Goal: Task Accomplishment & Management: Complete application form

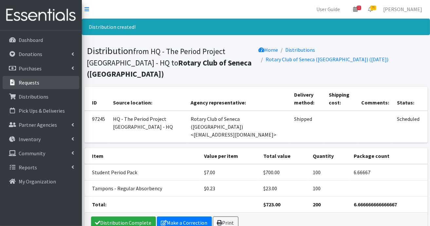
click at [25, 82] on p "Requests" at bounding box center [29, 82] width 21 height 7
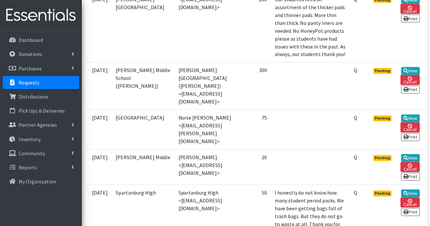
scroll to position [622, 0]
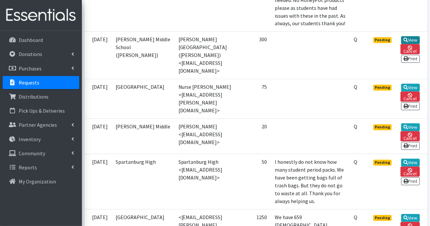
click at [408, 43] on icon at bounding box center [405, 40] width 5 height 5
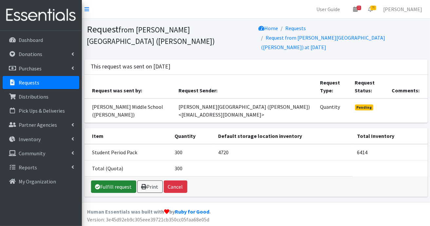
click at [121, 180] on link "Fulfill request" at bounding box center [113, 186] width 45 height 12
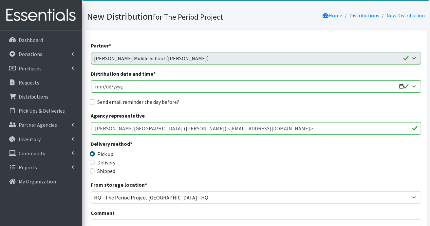
scroll to position [65, 0]
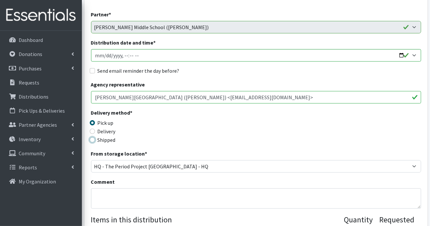
click at [91, 141] on input "Shipped" at bounding box center [92, 139] width 5 height 5
radio input "true"
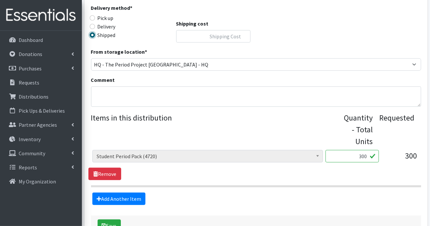
scroll to position [196, 0]
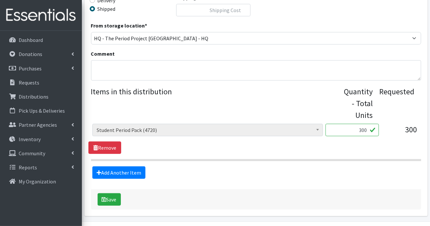
click at [368, 129] on input "300" at bounding box center [351, 130] width 53 height 12
type input "3"
type input "175"
click at [114, 198] on button "Save" at bounding box center [109, 199] width 23 height 12
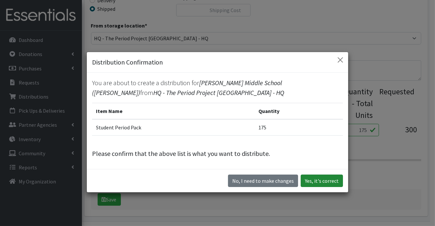
click at [308, 179] on button "Yes, it's correct" at bounding box center [321, 180] width 42 height 12
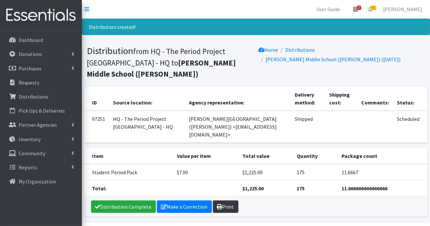
click at [229, 200] on link "Print" at bounding box center [226, 206] width 26 height 12
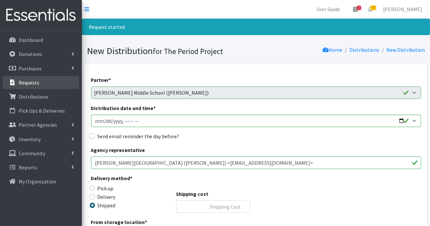
click at [31, 80] on p "Requests" at bounding box center [29, 82] width 21 height 7
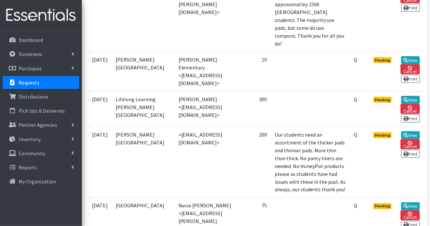
scroll to position [458, 0]
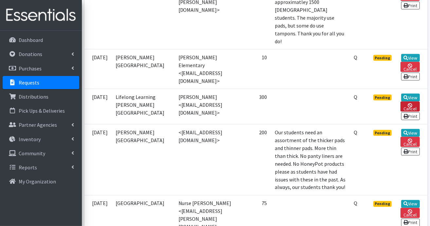
click at [408, 108] on icon at bounding box center [409, 105] width 5 height 5
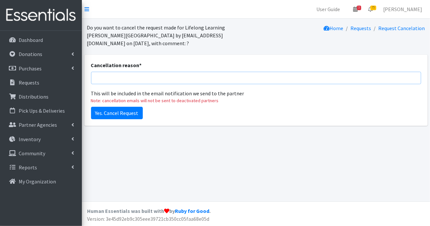
click at [296, 76] on input "Cancellation reason *" at bounding box center [256, 78] width 330 height 12
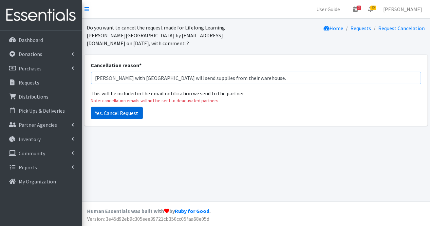
type input "[PERSON_NAME] with [GEOGRAPHIC_DATA] will send supplies from their warehouse."
click at [123, 115] on input "Yes. Cancel Request" at bounding box center [117, 113] width 52 height 12
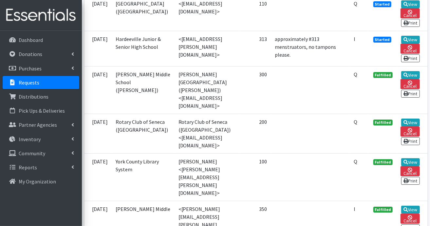
scroll to position [1211, 0]
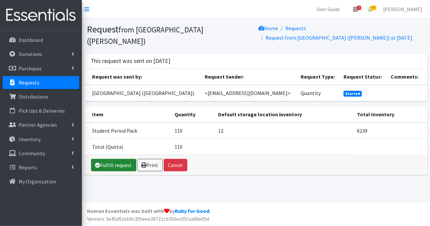
click at [110, 162] on link "Fulfill request" at bounding box center [113, 165] width 45 height 12
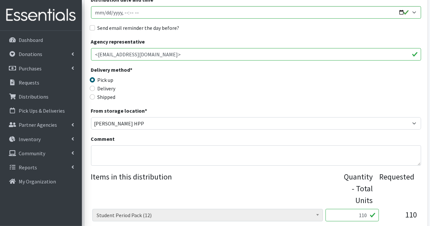
scroll to position [131, 0]
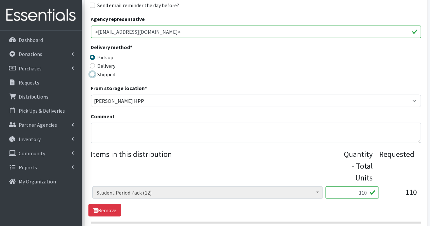
click at [93, 73] on input "Shipped" at bounding box center [92, 74] width 5 height 5
radio input "true"
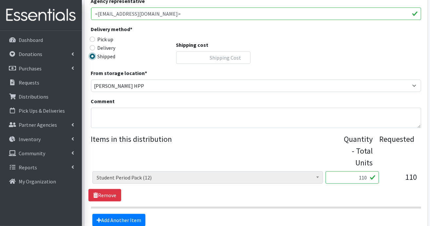
scroll to position [117, 0]
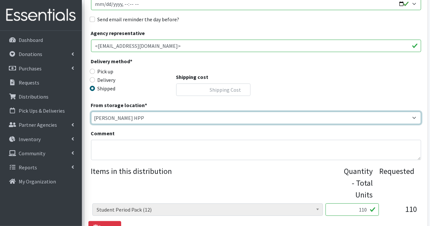
click at [413, 116] on select "Anderson HPP Atlanta, GA Charleston Charlotte Clemson University Columbia chapt…" at bounding box center [256, 118] width 330 height 12
select select "230"
click at [91, 112] on select "Anderson HPP Atlanta, GA Charleston Charlotte Clemson University Columbia chapt…" at bounding box center [256, 118] width 330 height 12
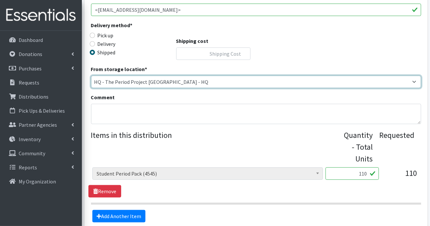
scroll to position [182, 0]
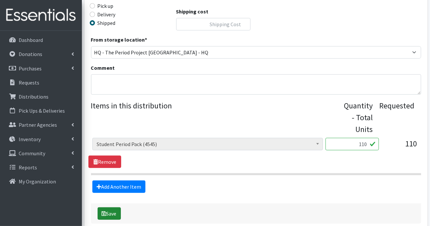
click at [115, 213] on button "Save" at bounding box center [109, 213] width 23 height 12
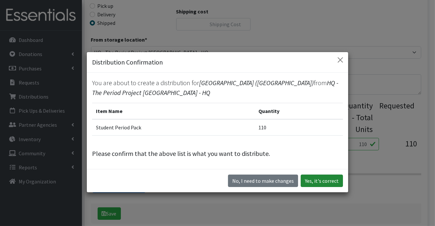
click at [330, 177] on button "Yes, it's correct" at bounding box center [321, 180] width 42 height 12
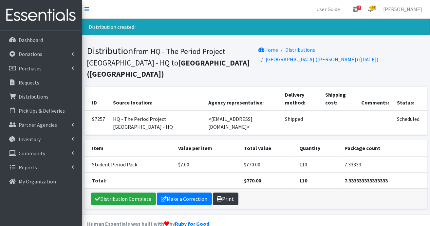
click at [223, 192] on link "Print" at bounding box center [226, 198] width 26 height 12
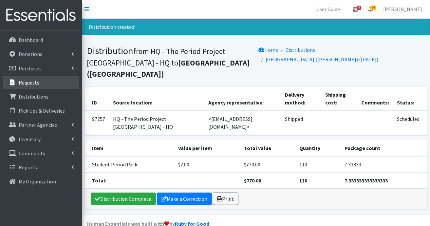
click at [41, 80] on link "Requests" at bounding box center [41, 82] width 77 height 13
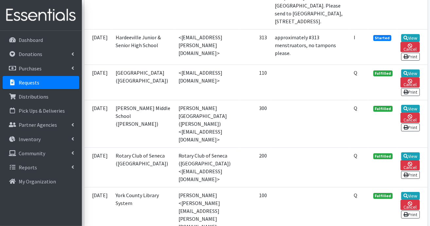
scroll to position [1145, 0]
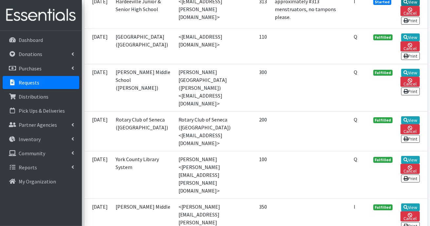
click at [408, 6] on link "View" at bounding box center [410, 2] width 19 height 8
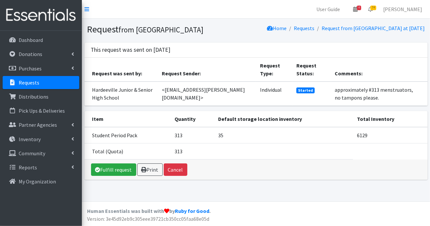
click at [23, 83] on p "Requests" at bounding box center [29, 82] width 21 height 7
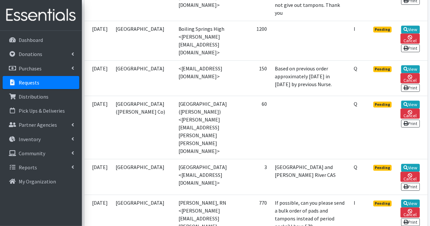
scroll to position [851, 0]
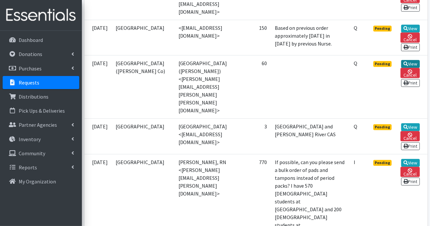
click at [407, 68] on link "View" at bounding box center [410, 64] width 19 height 8
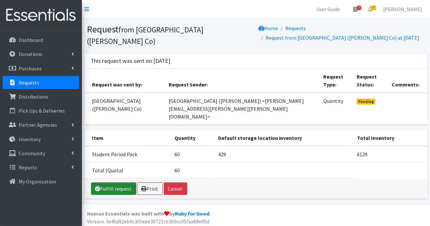
click at [113, 186] on link "Fulfill request" at bounding box center [113, 188] width 45 height 12
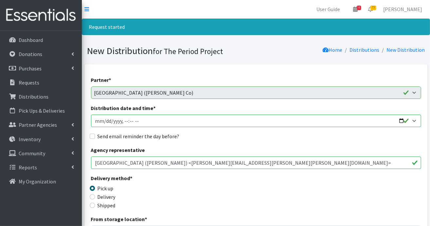
click at [101, 206] on label "Shipped" at bounding box center [107, 205] width 18 height 8
click at [95, 206] on input "Shipped" at bounding box center [92, 205] width 5 height 5
radio input "true"
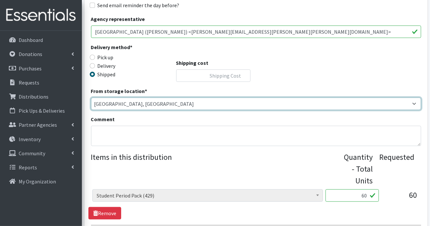
click at [412, 102] on select "[PERSON_NAME] HPP [GEOGRAPHIC_DATA], [GEOGRAPHIC_DATA] [GEOGRAPHIC_DATA] [GEOGR…" at bounding box center [256, 104] width 330 height 12
select select "230"
click at [91, 98] on select "[PERSON_NAME] HPP [GEOGRAPHIC_DATA], [GEOGRAPHIC_DATA] [GEOGRAPHIC_DATA] [GEOGR…" at bounding box center [256, 104] width 330 height 12
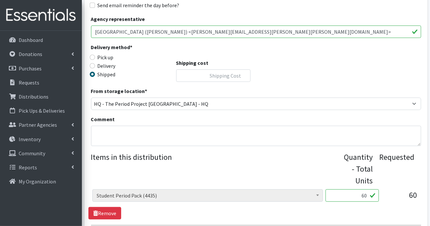
click at [369, 194] on input "60" at bounding box center [351, 195] width 53 height 12
type input "6"
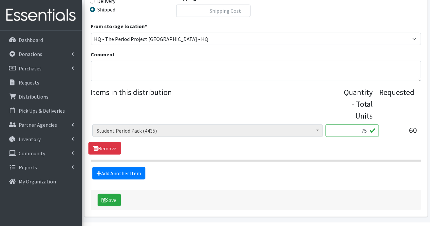
scroll to position [215, 0]
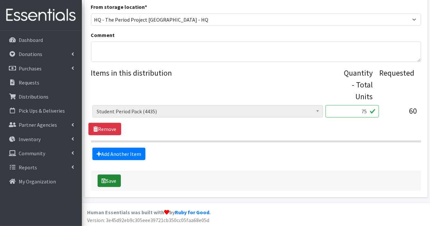
type input "75"
click at [107, 179] on button "Save" at bounding box center [109, 180] width 23 height 12
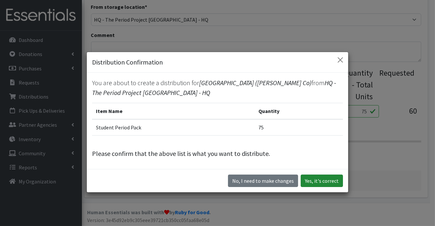
click at [328, 180] on button "Yes, it's correct" at bounding box center [321, 180] width 42 height 12
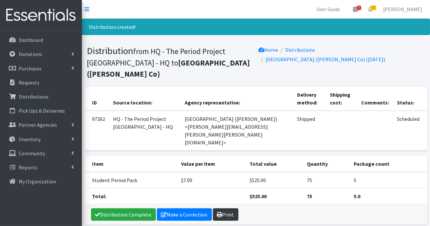
click at [226, 208] on link "Print" at bounding box center [226, 214] width 26 height 12
